Goal: Task Accomplishment & Management: Use online tool/utility

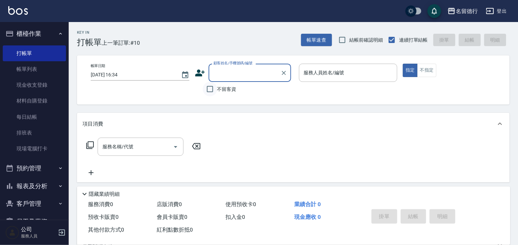
click at [206, 89] on input "不留客資" at bounding box center [210, 89] width 14 height 14
checkbox input "true"
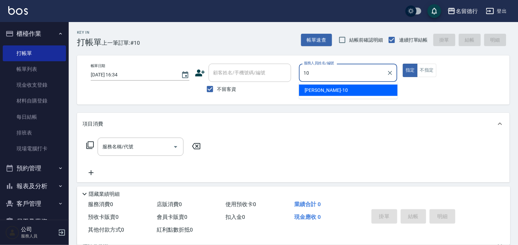
type input "[PERSON_NAME]-10"
type button "true"
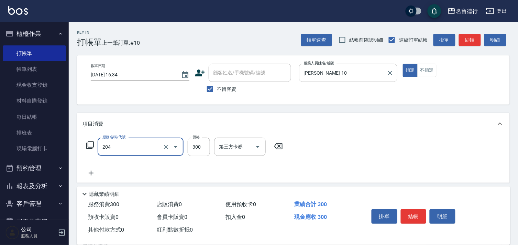
type input "洗髮(204)"
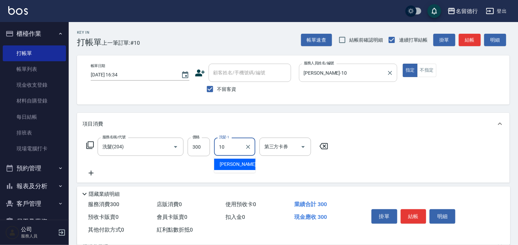
type input "[PERSON_NAME]-10"
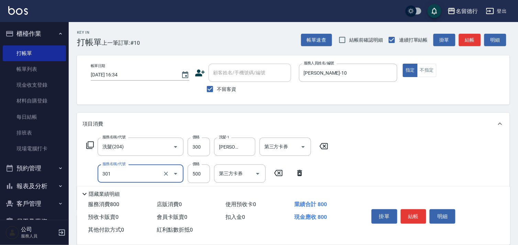
type input "剪髮(301)"
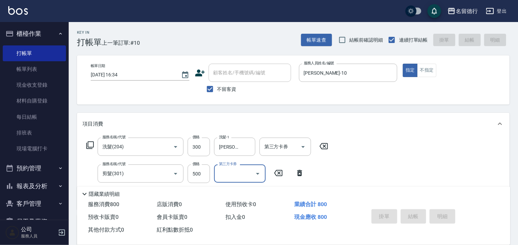
type input "[DATE] 17:07"
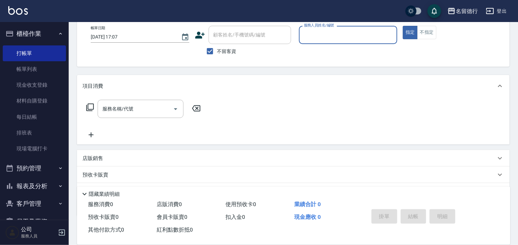
scroll to position [74, 0]
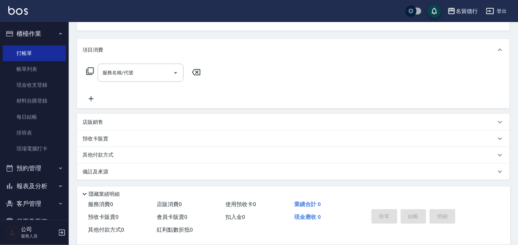
click at [91, 121] on p "店販銷售" at bounding box center [92, 122] width 21 height 7
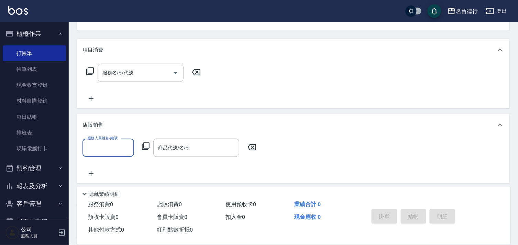
scroll to position [0, 0]
click at [159, 145] on div "商品代號/名稱 商品代號/名稱" at bounding box center [196, 147] width 86 height 18
click at [147, 145] on icon at bounding box center [146, 146] width 8 height 8
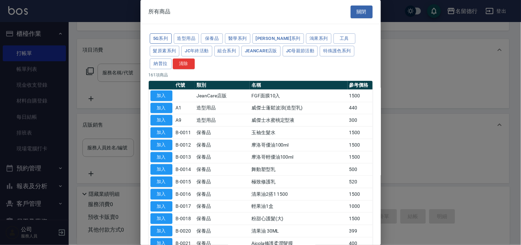
click at [165, 40] on button "5G系列" at bounding box center [161, 38] width 22 height 11
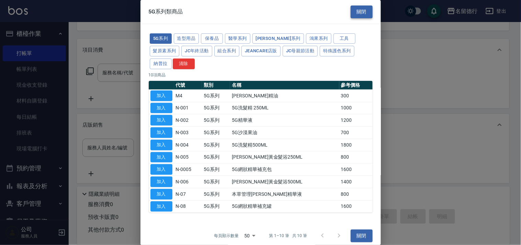
click at [355, 10] on button "關閉" at bounding box center [362, 11] width 22 height 13
